Goal: Information Seeking & Learning: Learn about a topic

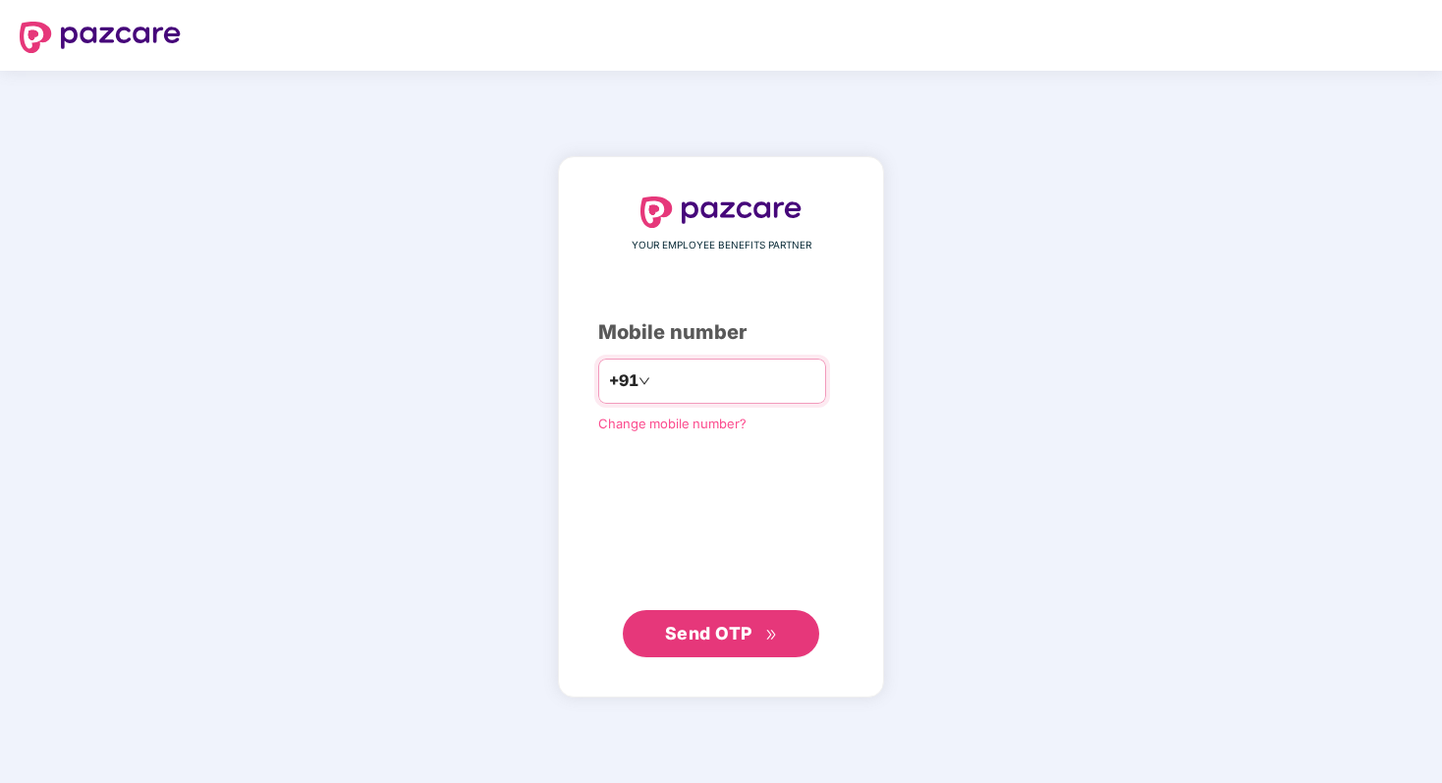
click at [680, 386] on input "number" at bounding box center [734, 380] width 161 height 31
type input "**********"
click at [704, 643] on span "Send OTP" at bounding box center [721, 634] width 113 height 28
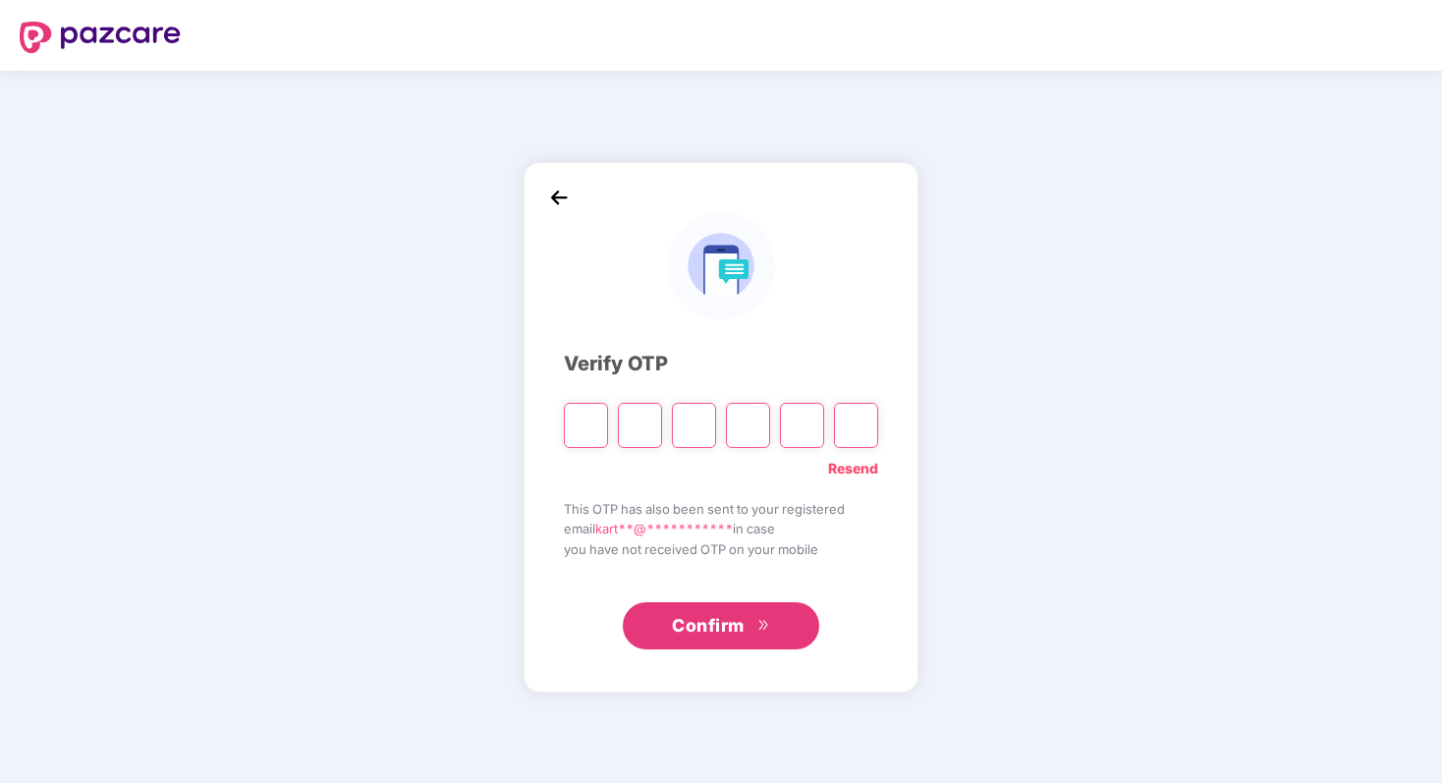
type input "*"
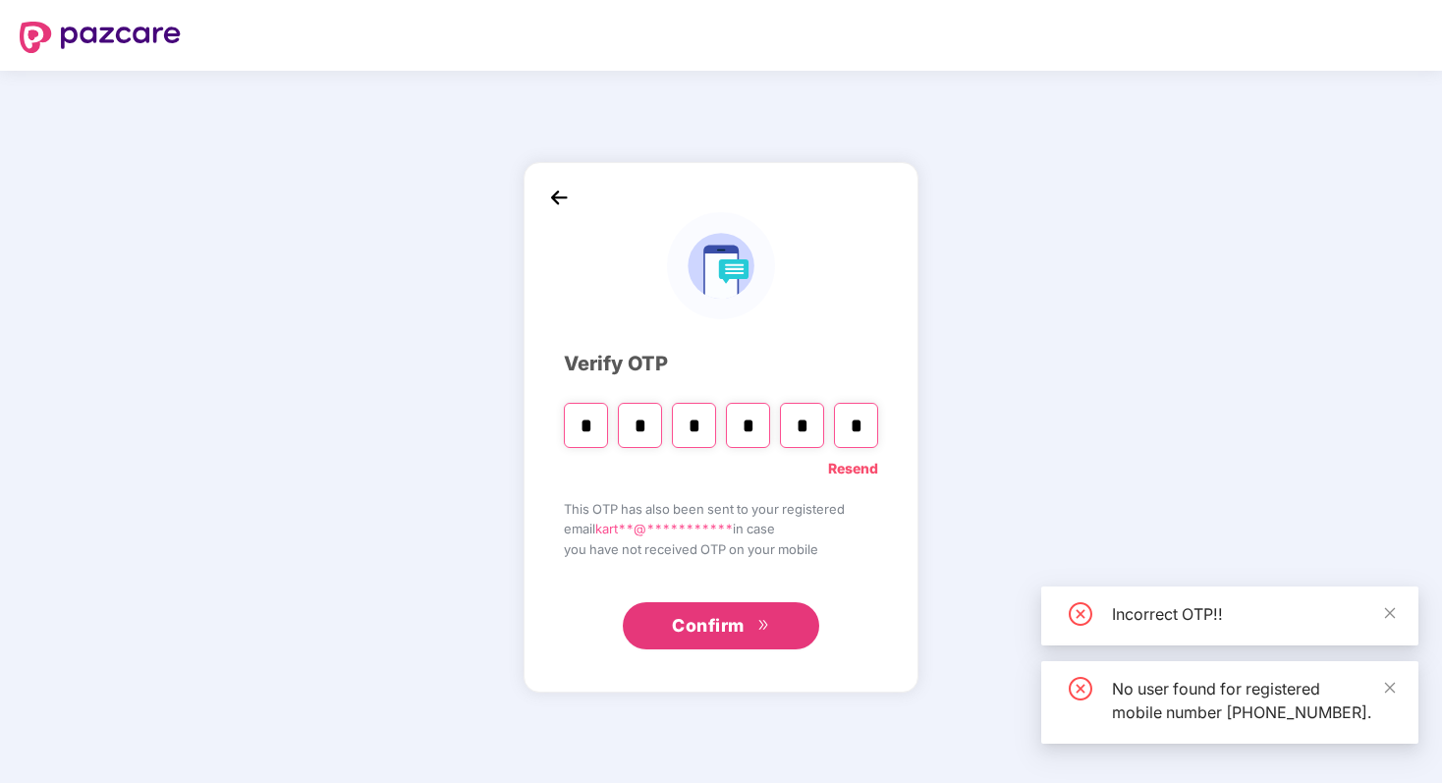
type input "*"
click at [686, 638] on span "Confirm" at bounding box center [708, 626] width 73 height 28
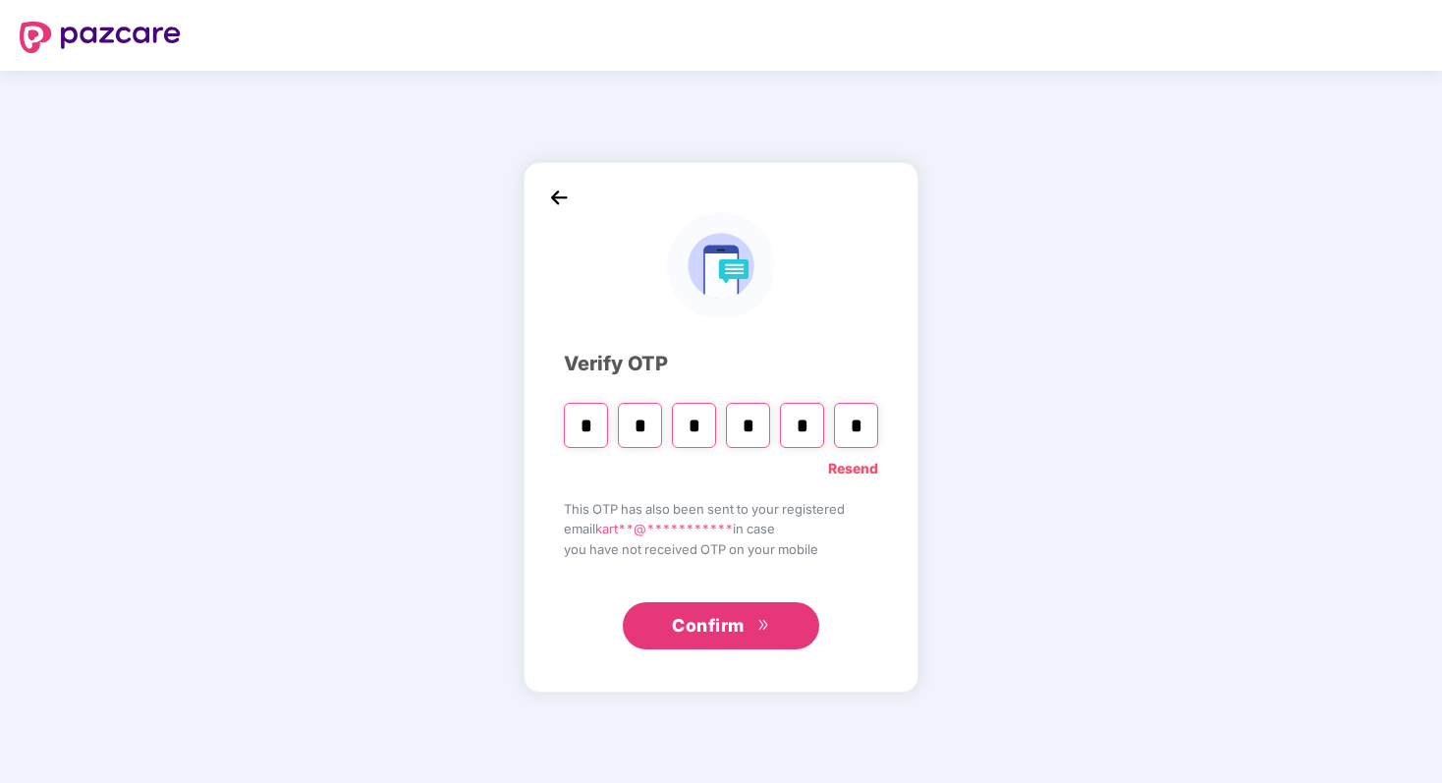
click at [864, 420] on input "*" at bounding box center [856, 425] width 44 height 45
type input "*"
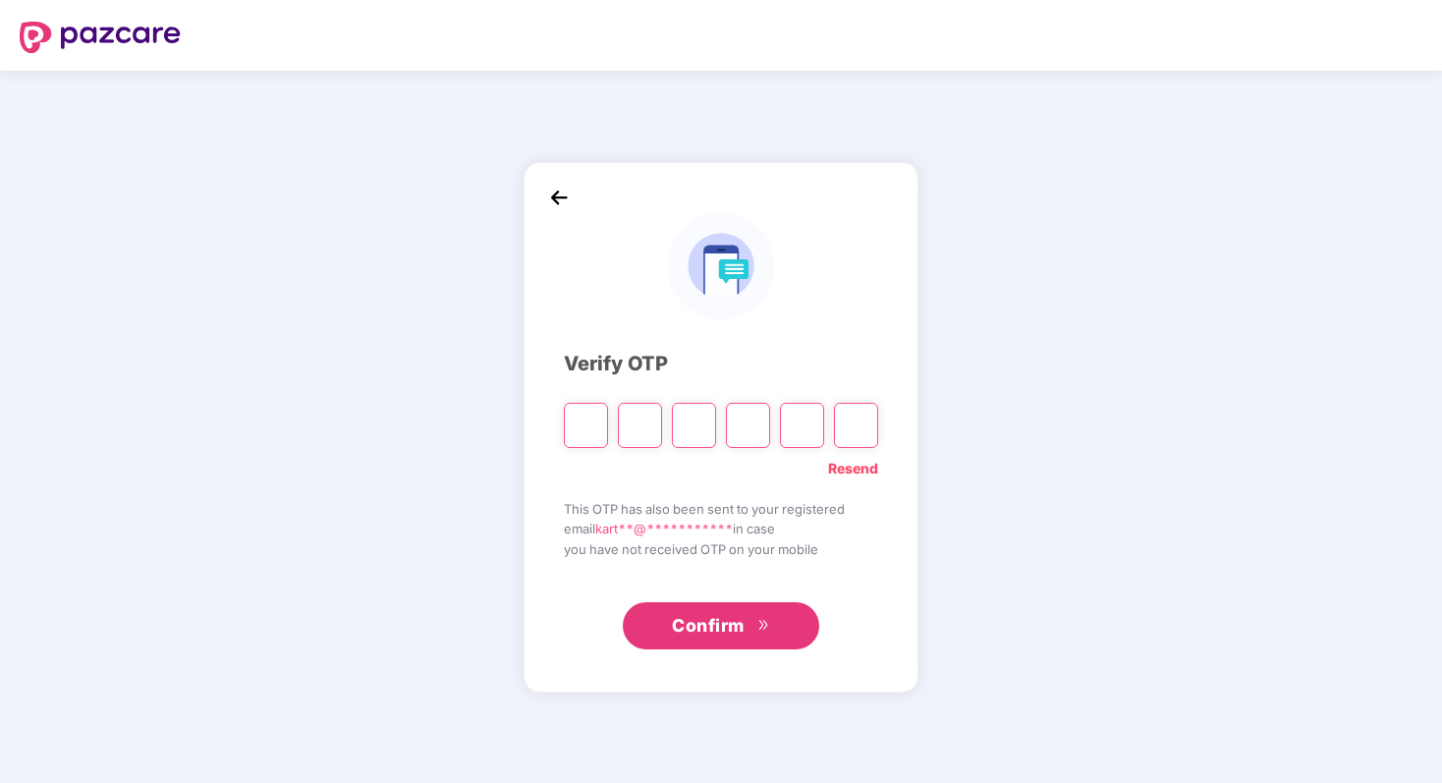
type input "*"
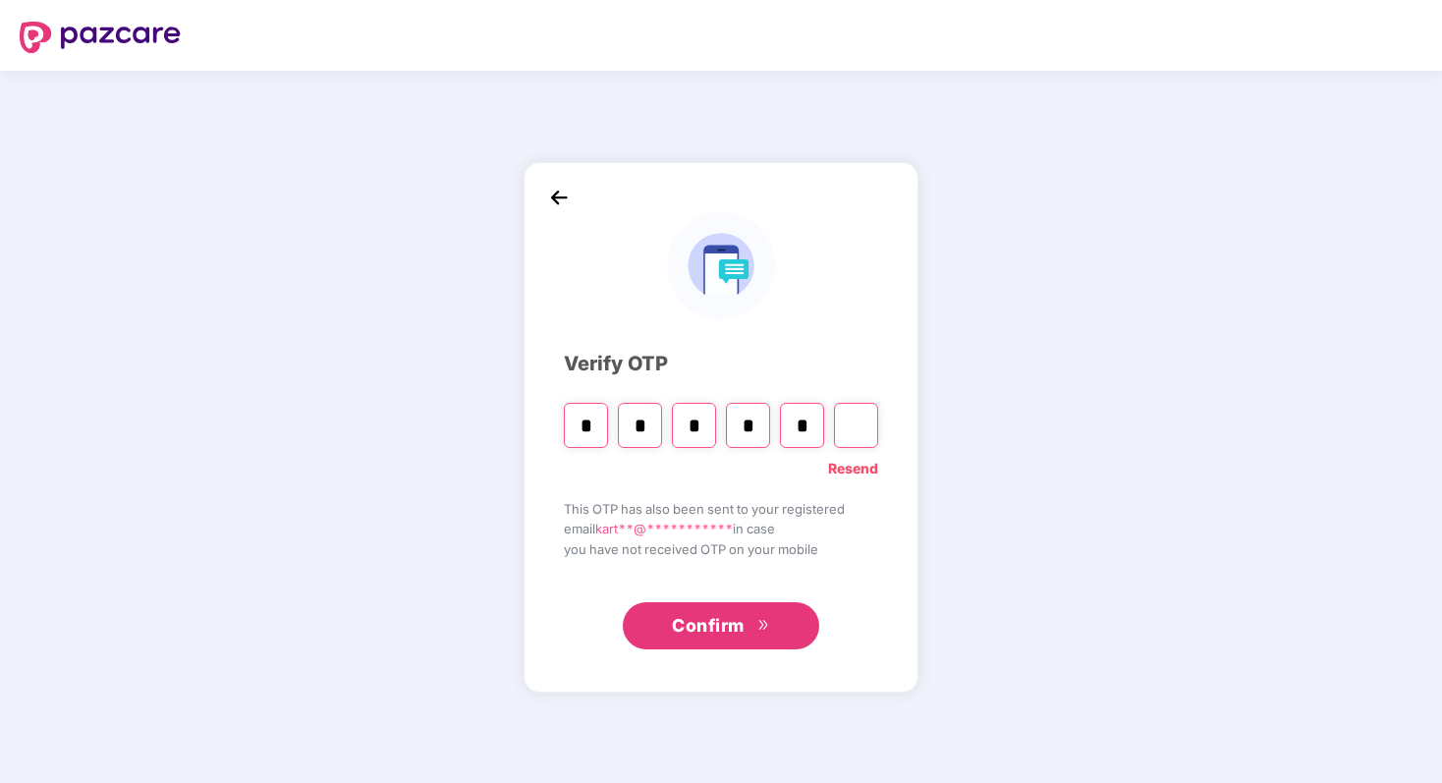
type input "*"
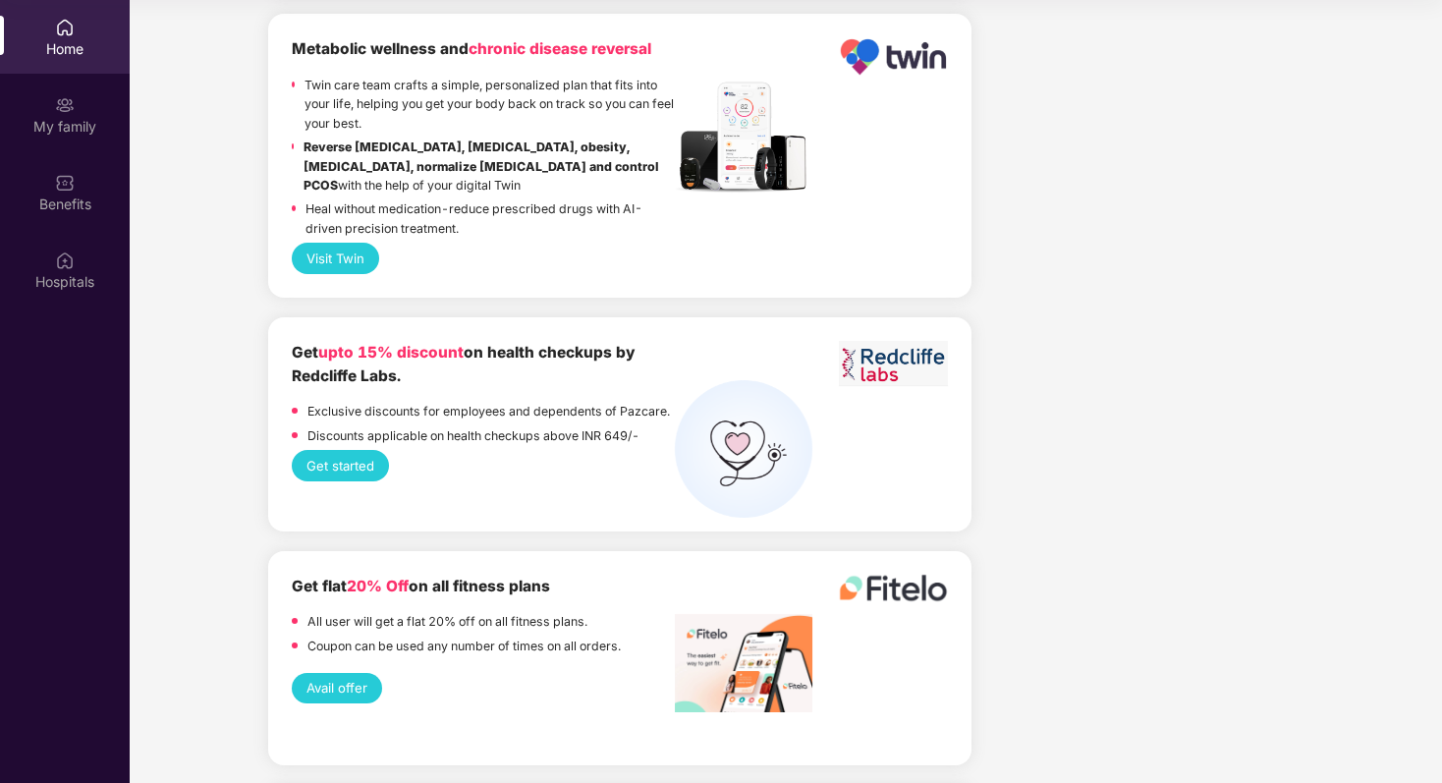
scroll to position [4015, 0]
click at [354, 454] on button "Get started" at bounding box center [340, 464] width 97 height 30
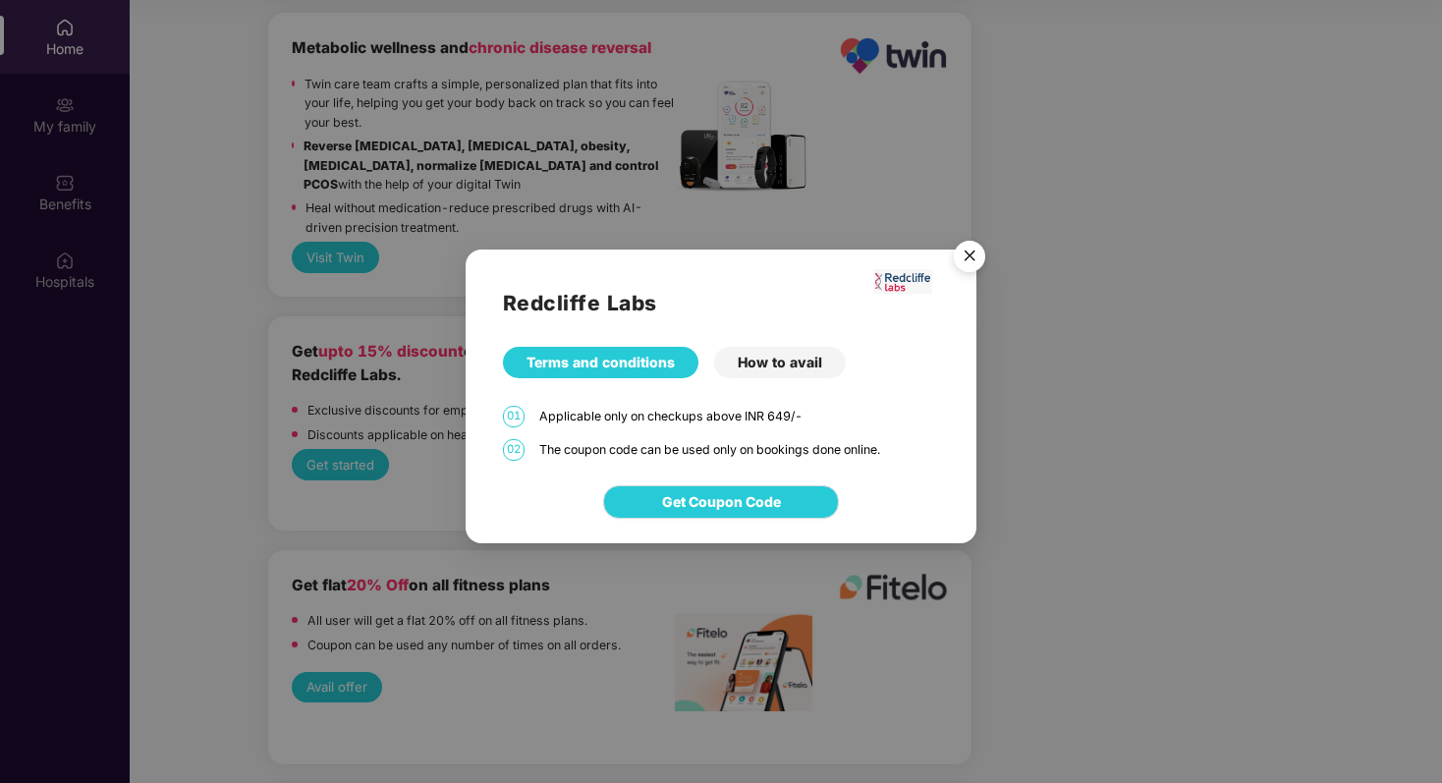
click at [949, 271] on img "Close" at bounding box center [969, 259] width 55 height 55
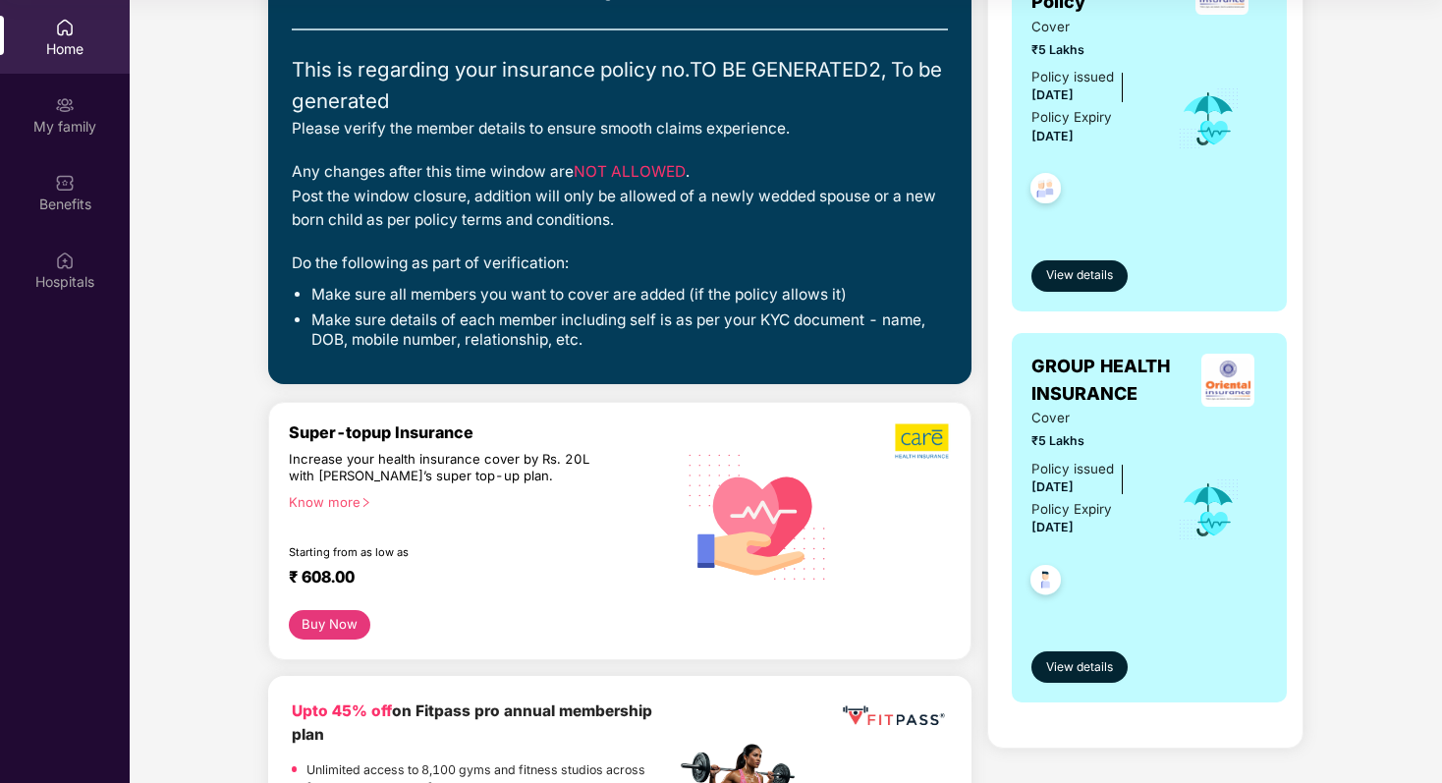
scroll to position [0, 0]
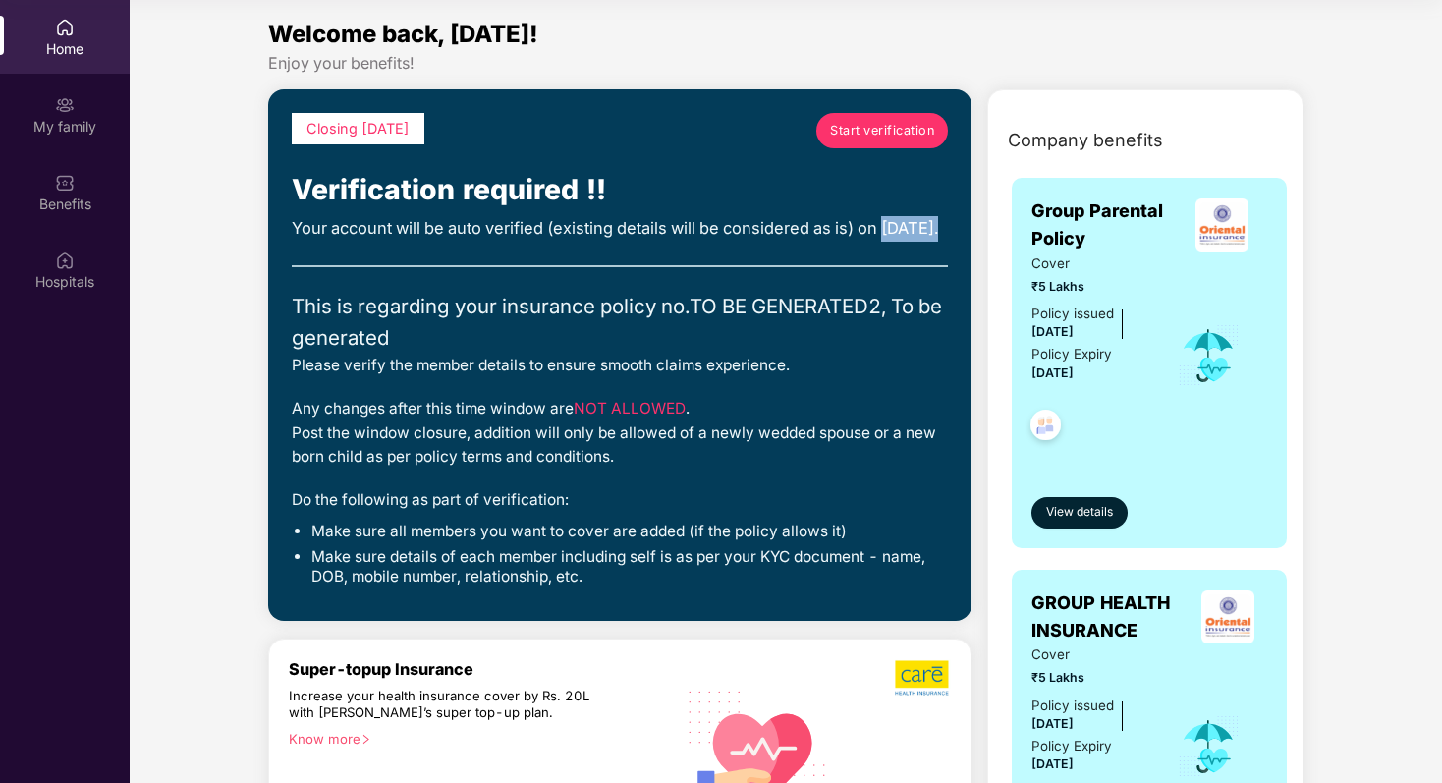
drag, startPoint x: 423, startPoint y: 258, endPoint x: 281, endPoint y: 250, distance: 142.7
click at [281, 250] on div "Closing [DATE] Start verification Verification required !! Your account will be…" at bounding box center [619, 354] width 703 height 531
click at [434, 242] on div "Your account will be auto verified (existing details will be considered as is) …" at bounding box center [620, 229] width 656 height 26
drag, startPoint x: 680, startPoint y: 433, endPoint x: 587, endPoint y: 432, distance: 92.3
click at [587, 417] on span "NOT ALLOWED" at bounding box center [630, 408] width 112 height 19
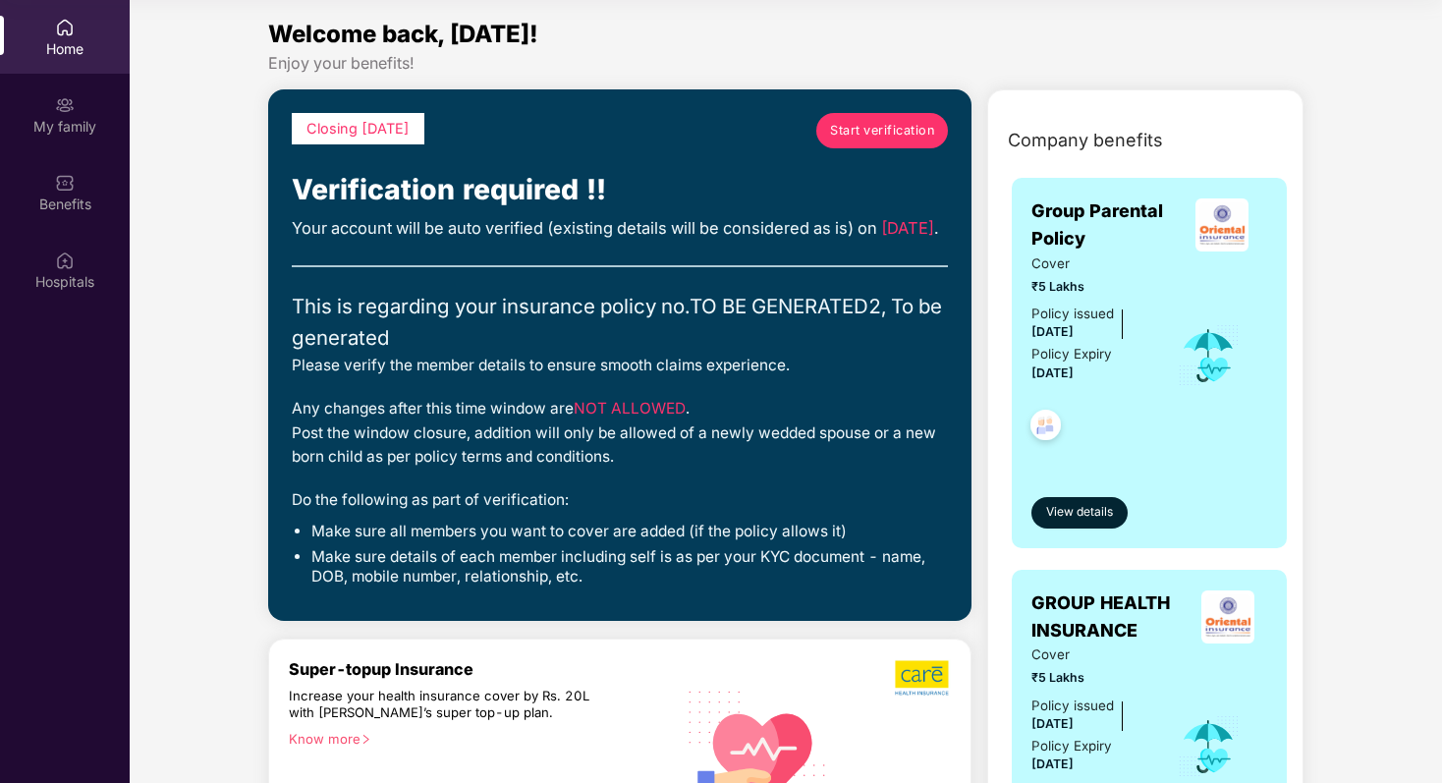
click at [619, 469] on div "Any changes after this time window are NOT ALLOWED . Post the window closure, a…" at bounding box center [620, 433] width 656 height 72
click at [62, 99] on img at bounding box center [65, 105] width 20 height 20
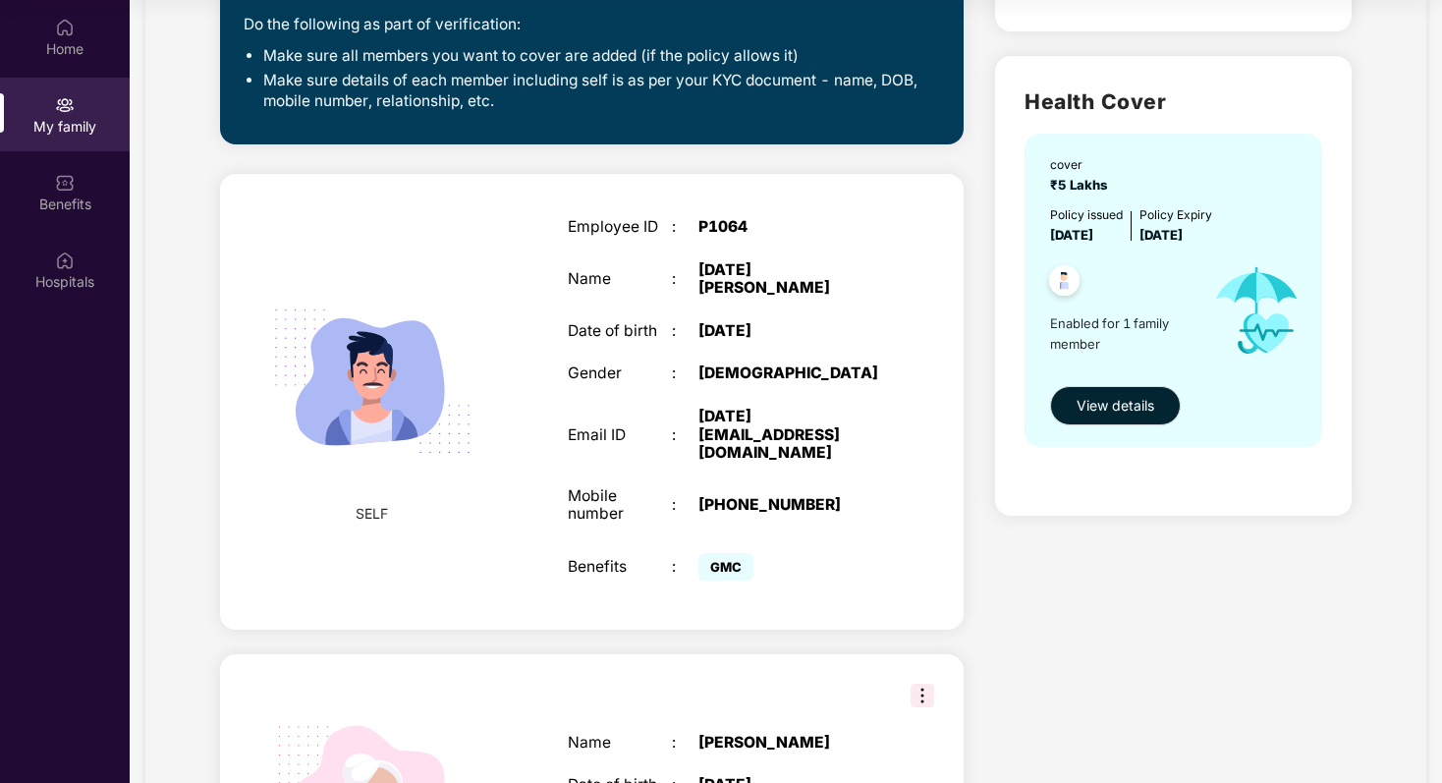
scroll to position [565, 0]
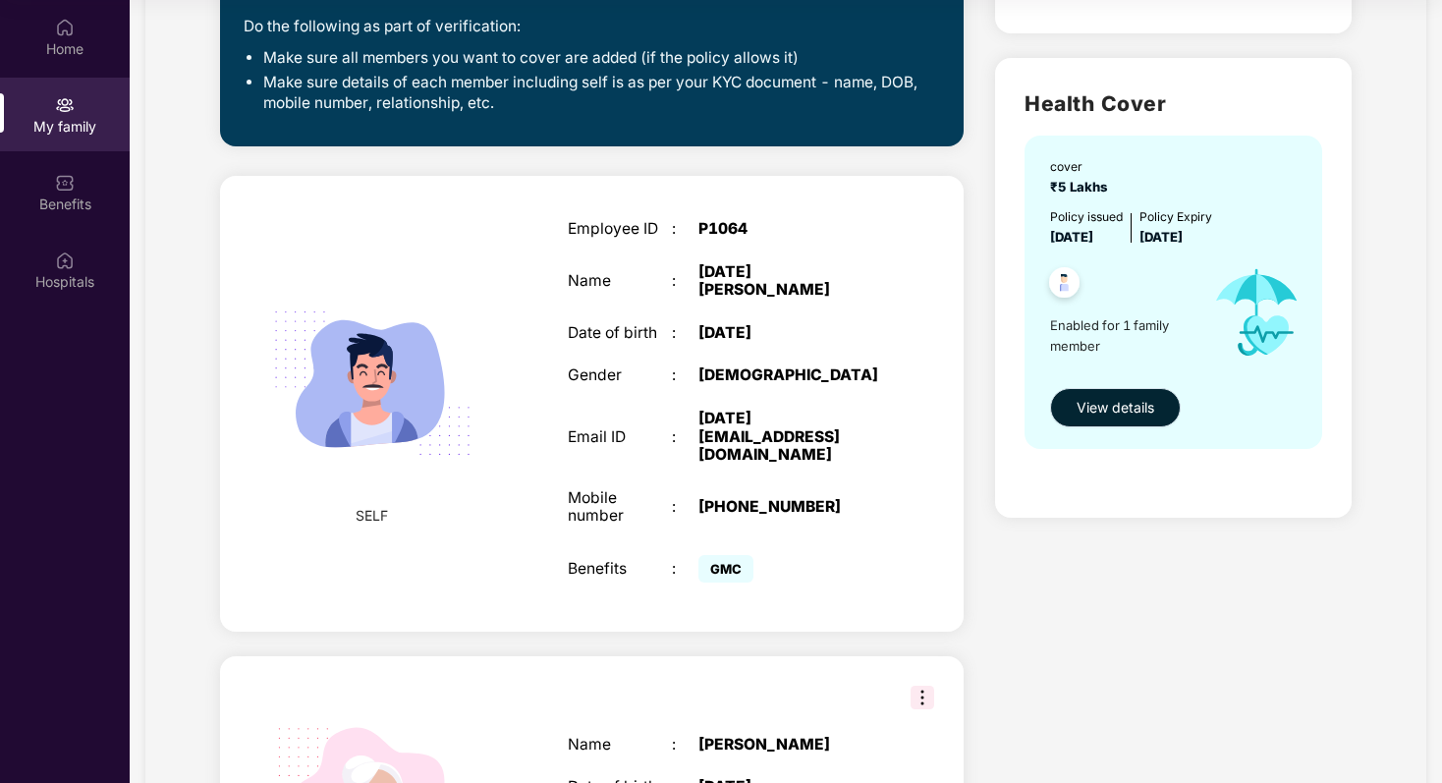
click at [1092, 408] on span "View details" at bounding box center [1116, 408] width 78 height 22
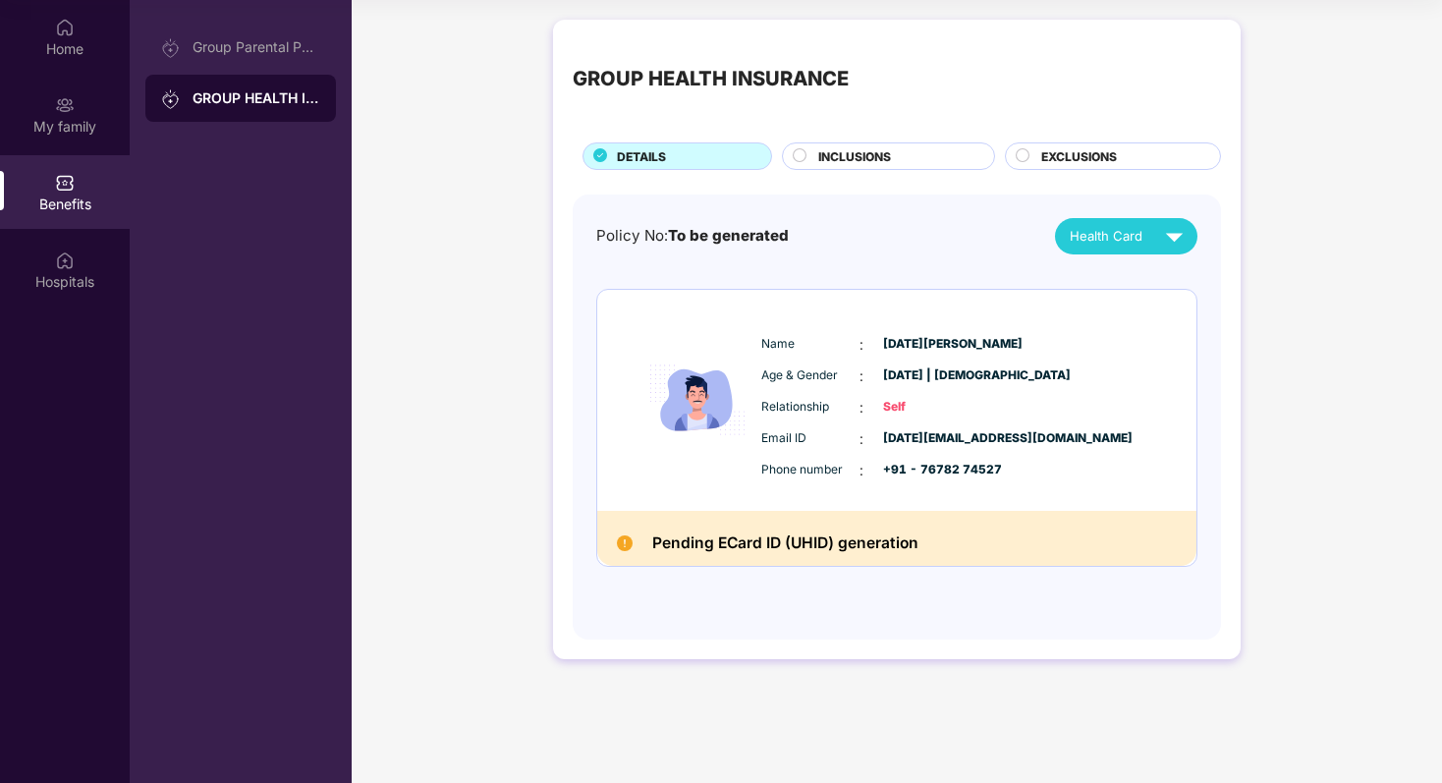
click at [841, 164] on span "INCLUSIONS" at bounding box center [854, 156] width 73 height 19
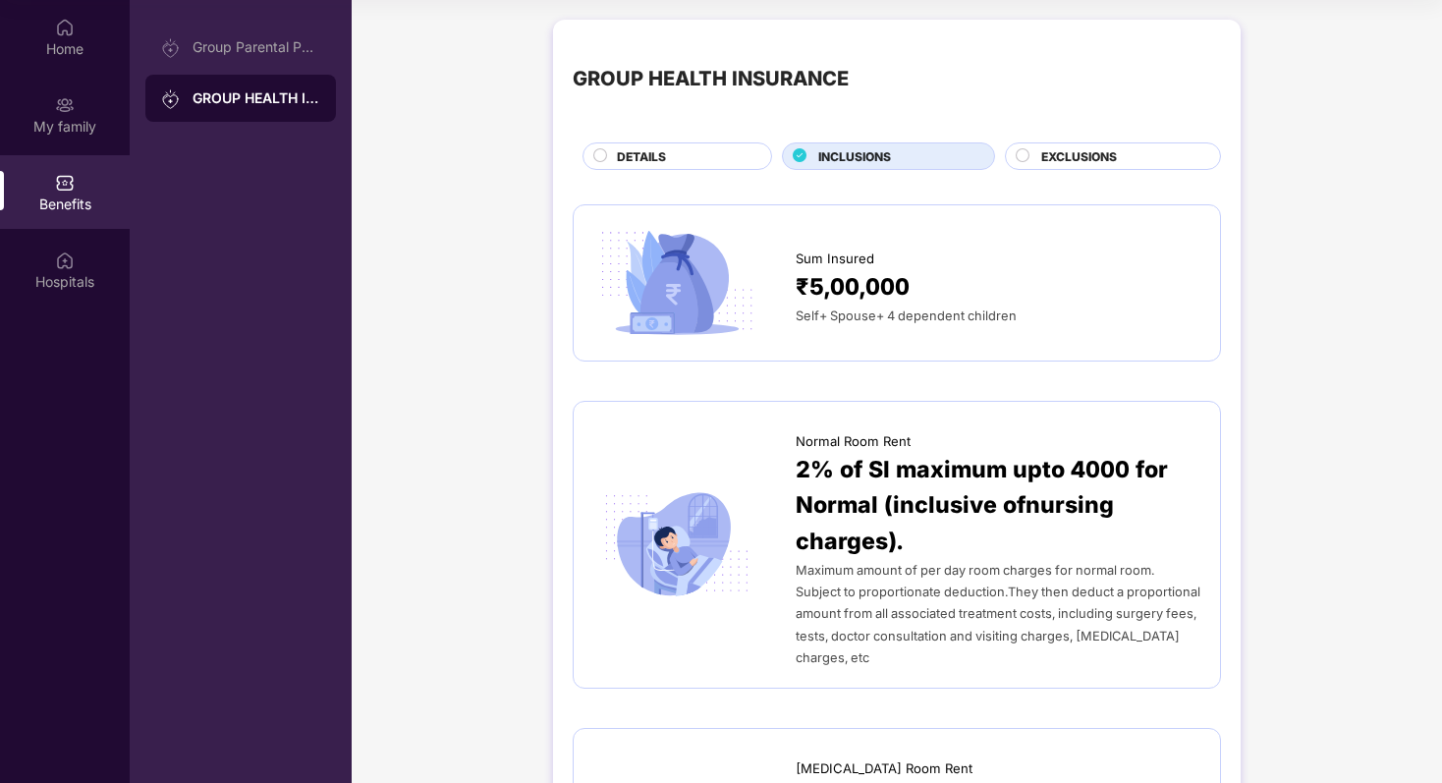
click at [1068, 162] on span "EXCLUSIONS" at bounding box center [1079, 156] width 76 height 19
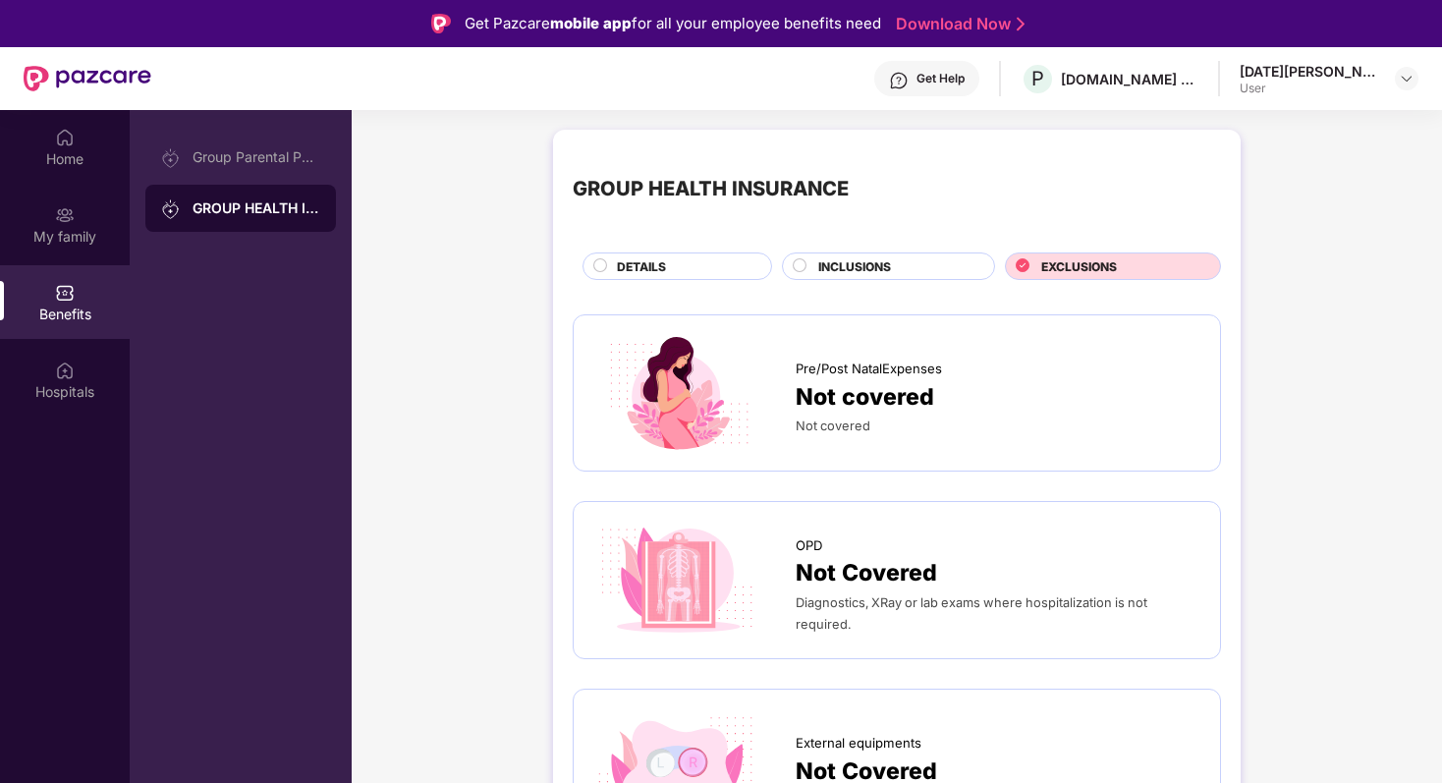
click at [640, 273] on span "DETAILS" at bounding box center [641, 266] width 49 height 19
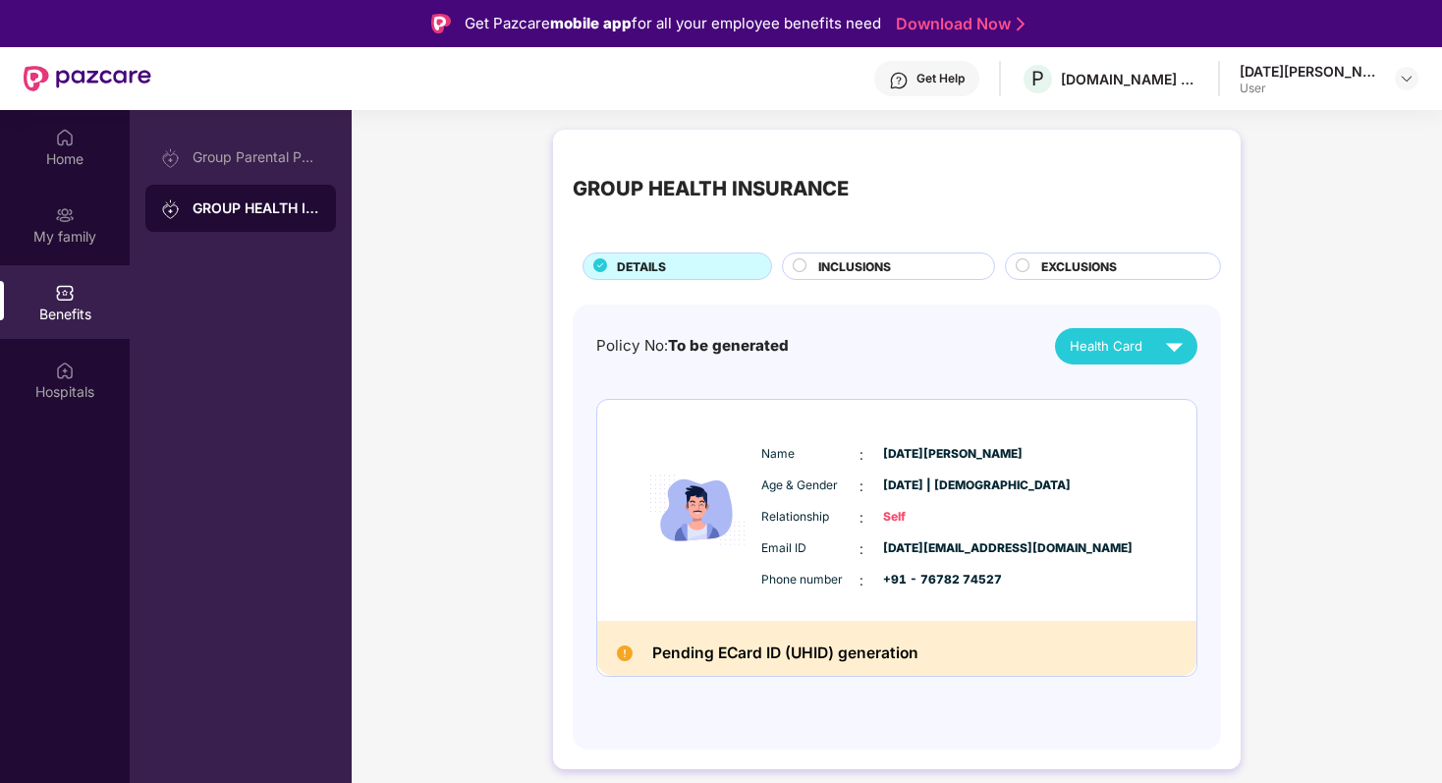
scroll to position [110, 0]
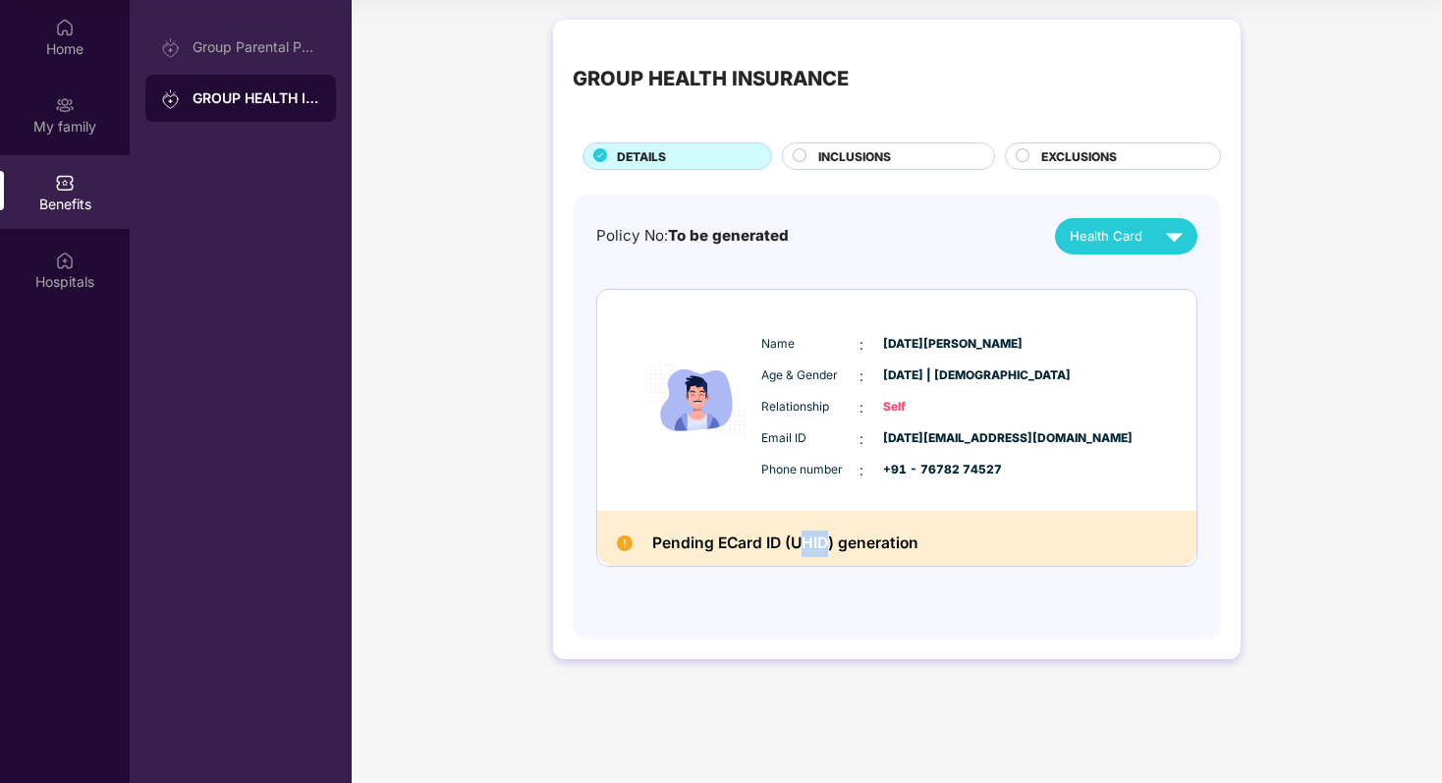
drag, startPoint x: 828, startPoint y: 549, endPoint x: 804, endPoint y: 549, distance: 24.6
click at [804, 549] on h2 "Pending ECard ID (UHID) generation" at bounding box center [785, 543] width 266 height 27
click at [248, 91] on div "GROUP HEALTH INSURANCE" at bounding box center [257, 98] width 128 height 20
click at [254, 26] on div "Group Parental Policy" at bounding box center [240, 47] width 191 height 47
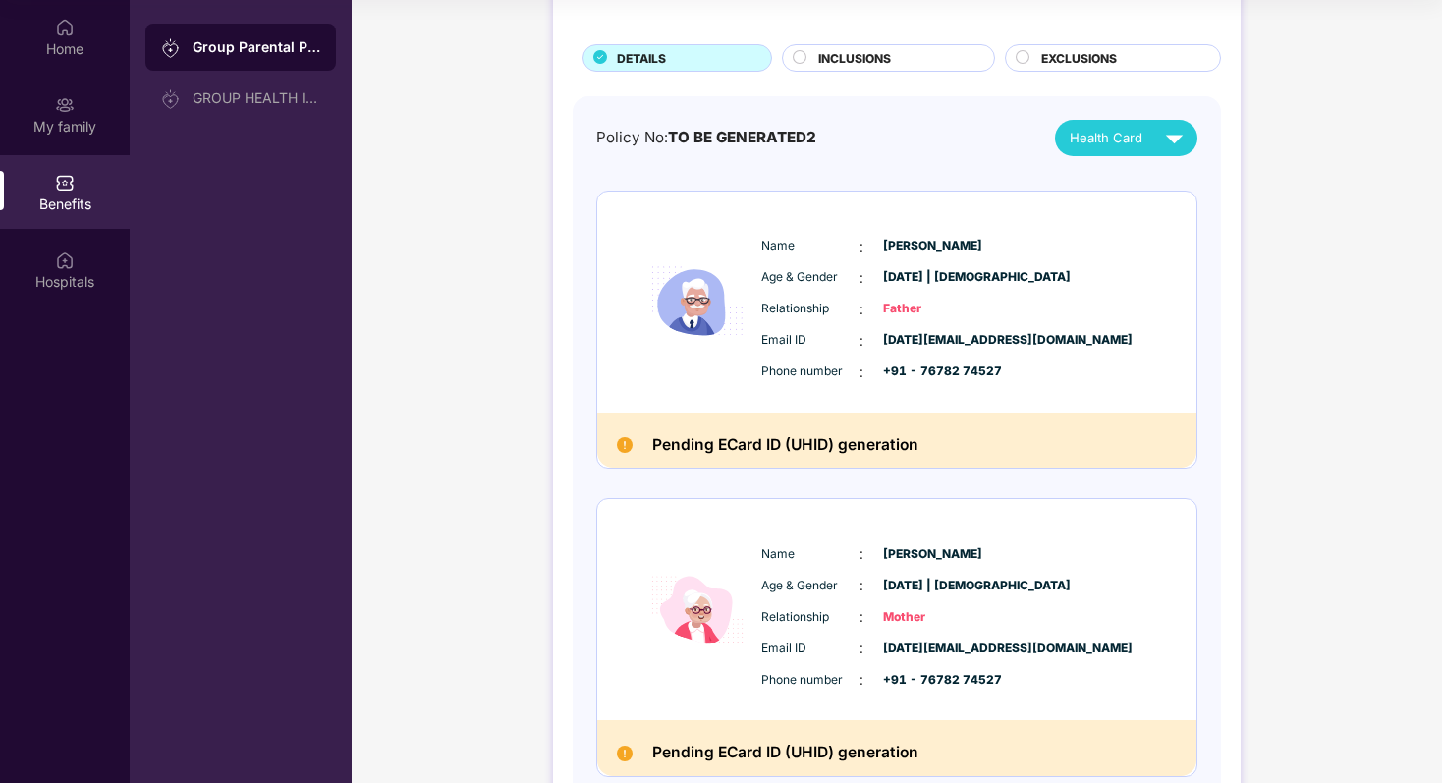
scroll to position [96, 0]
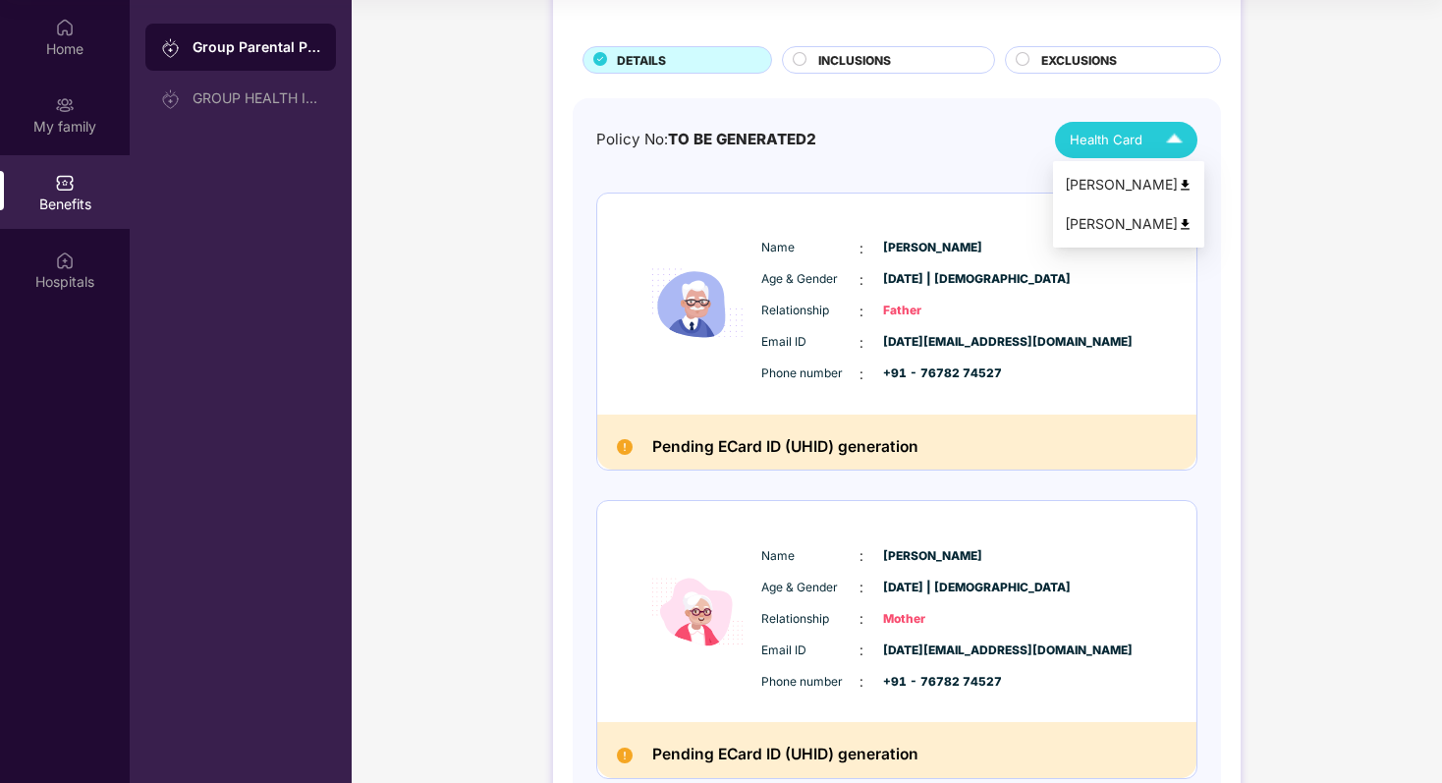
click at [1165, 150] on img at bounding box center [1174, 140] width 34 height 34
click at [869, 147] on div "Policy No: TO BE GENERATED2 Health Card" at bounding box center [896, 140] width 601 height 36
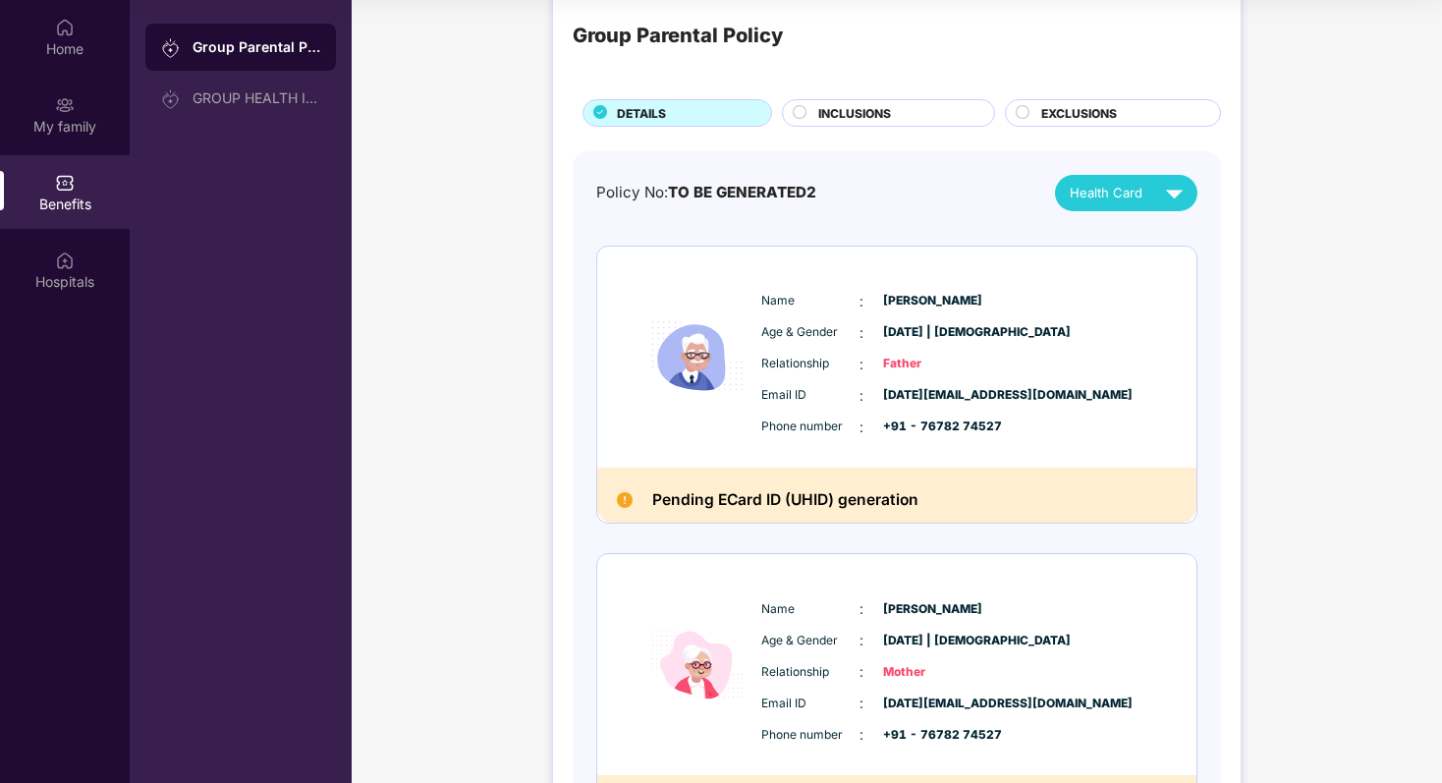
scroll to position [0, 0]
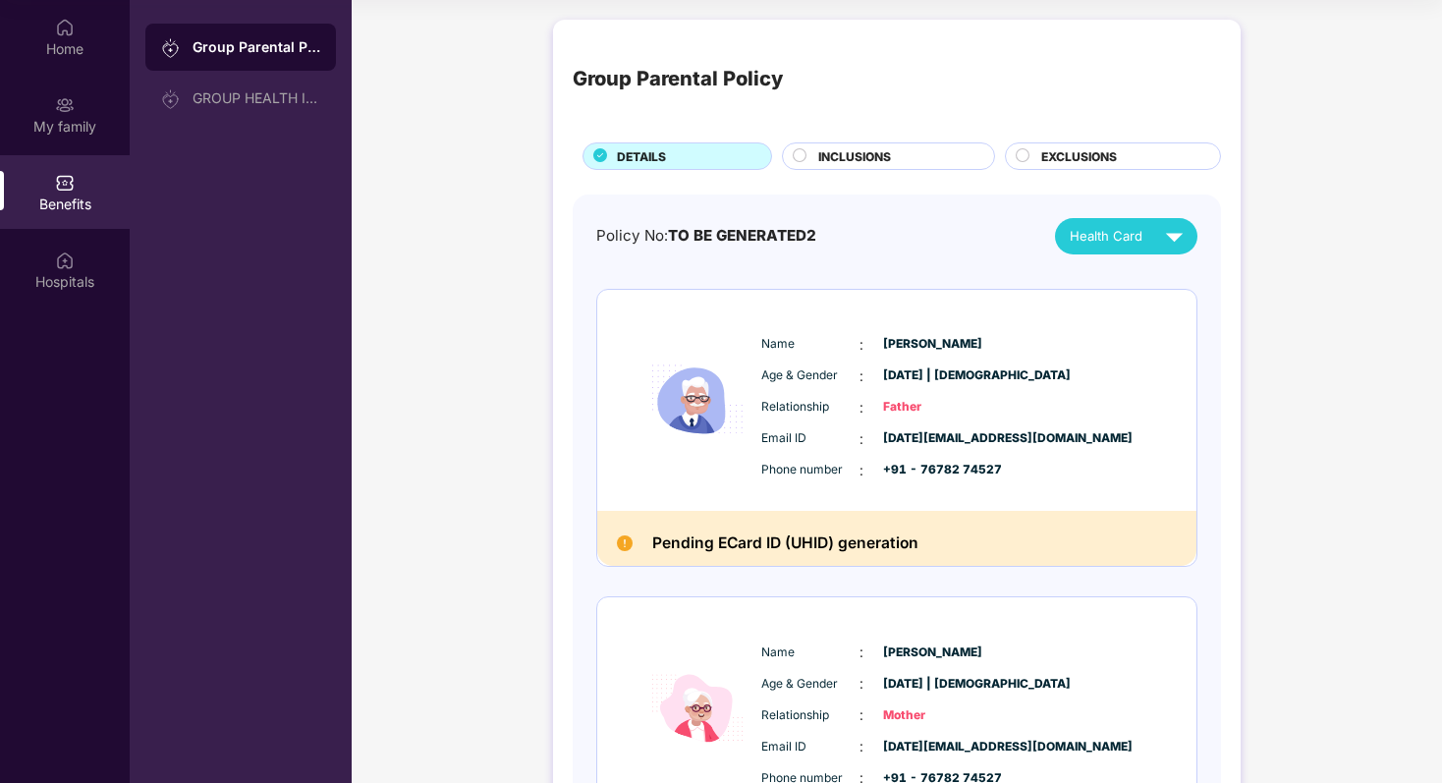
click at [870, 147] on span "INCLUSIONS" at bounding box center [854, 156] width 73 height 19
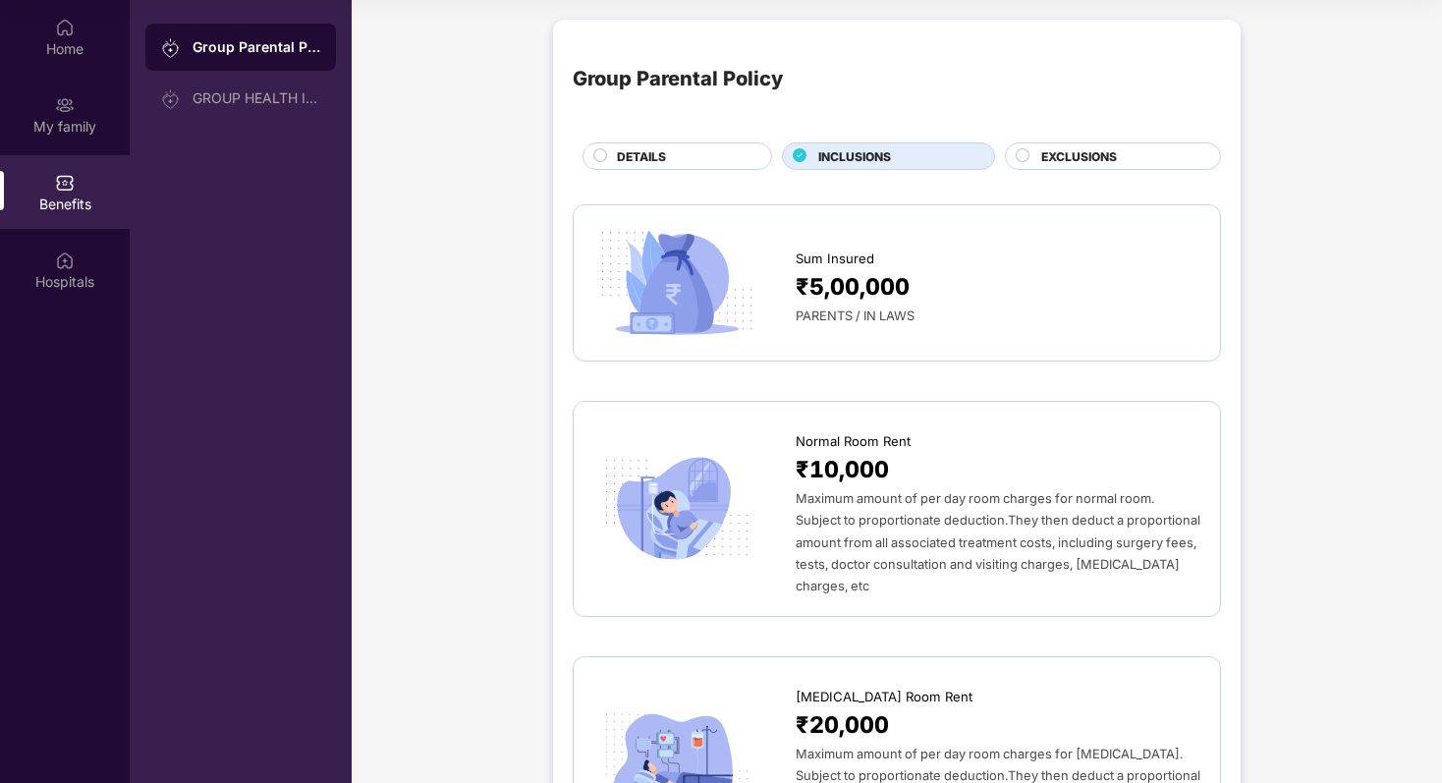
click at [622, 147] on span "DETAILS" at bounding box center [641, 156] width 49 height 19
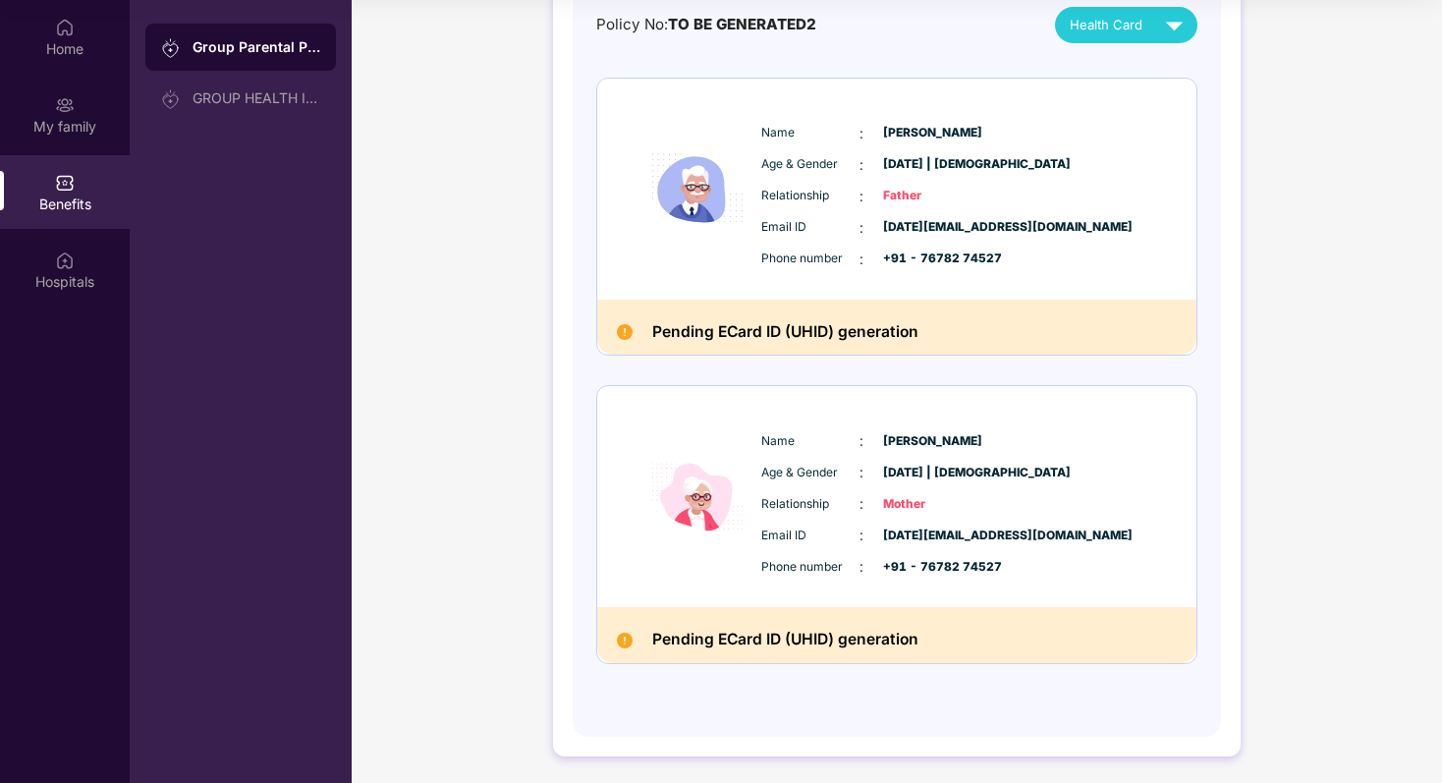
scroll to position [214, 0]
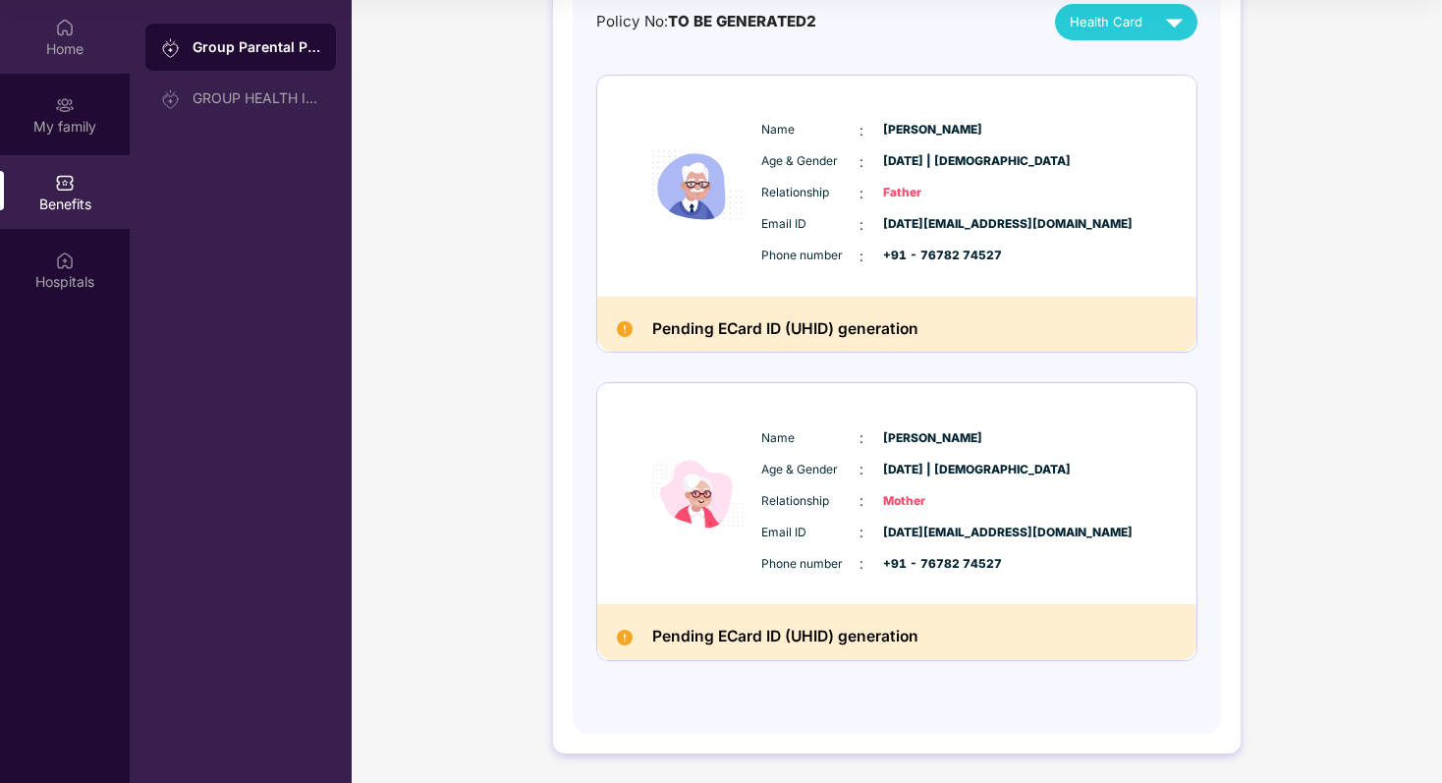
click at [72, 62] on div "Home" at bounding box center [65, 37] width 130 height 74
